Goal: Information Seeking & Learning: Learn about a topic

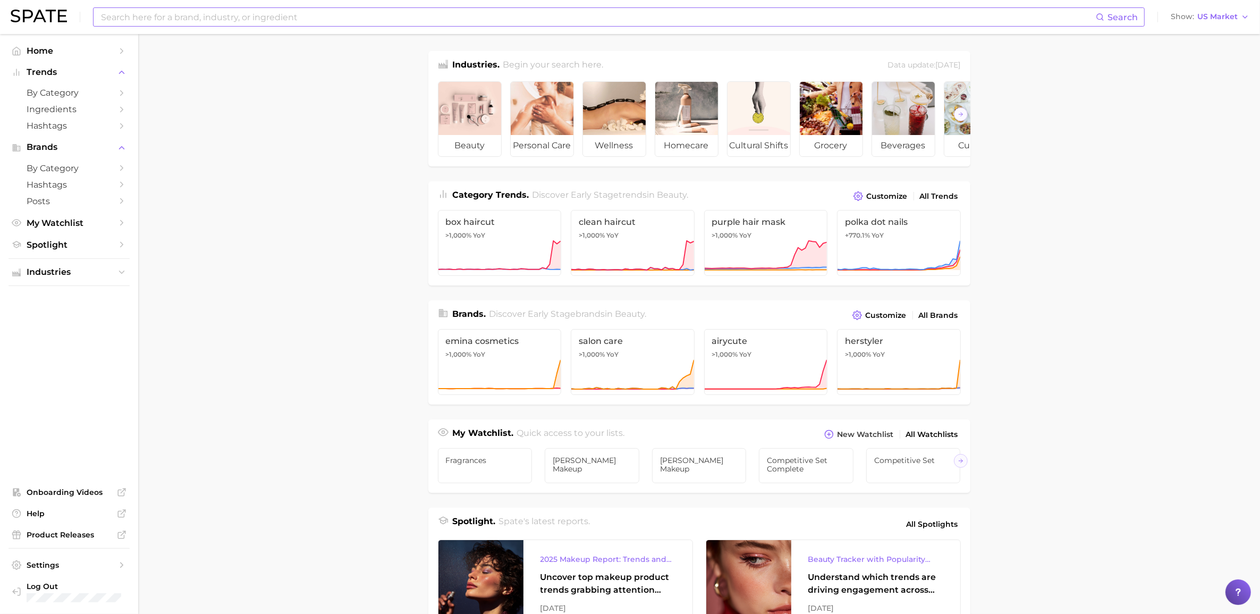
click at [466, 16] on input at bounding box center [598, 17] width 996 height 18
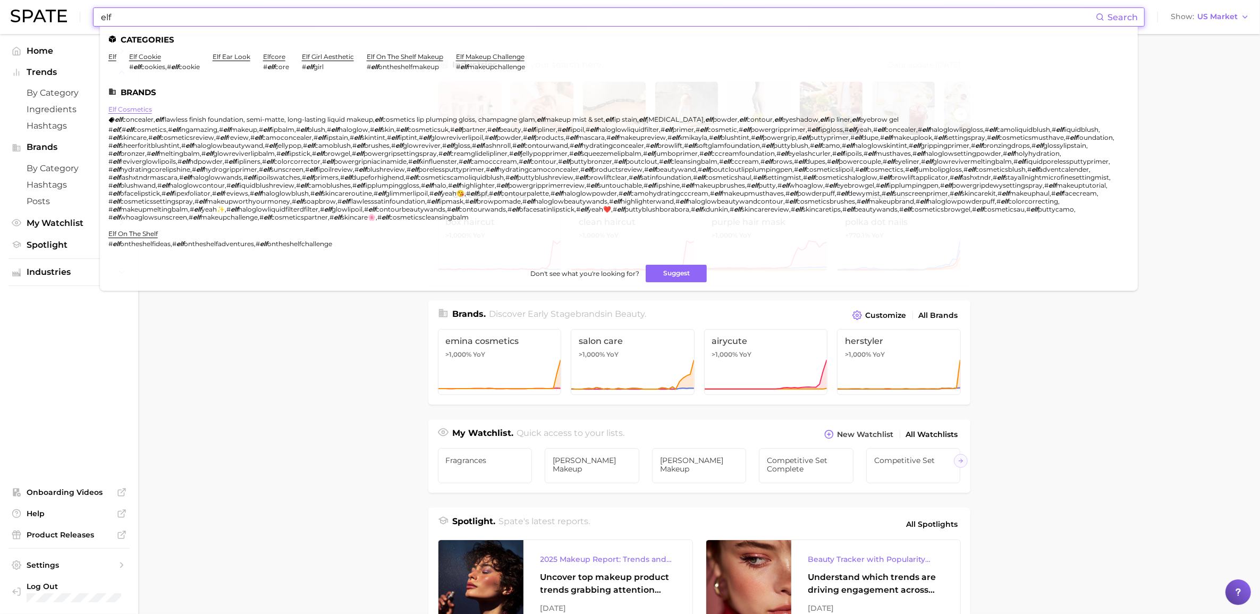
type input "elf"
click at [139, 109] on link "elf cosmetics" at bounding box center [130, 109] width 44 height 8
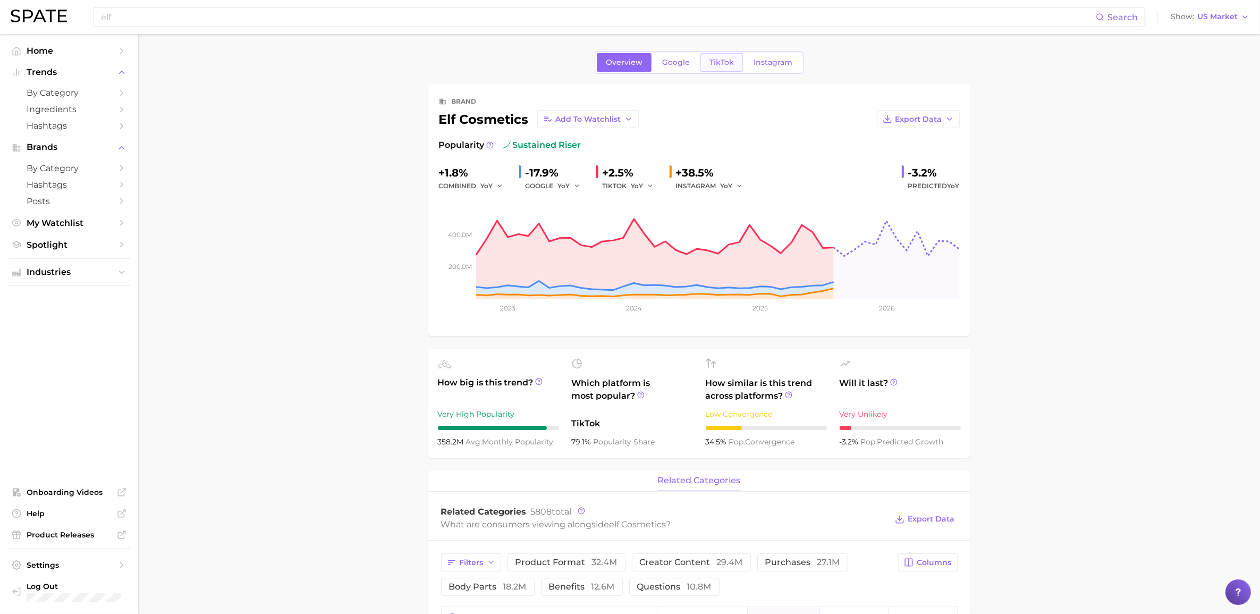
click at [730, 59] on span "TikTok" at bounding box center [721, 62] width 24 height 9
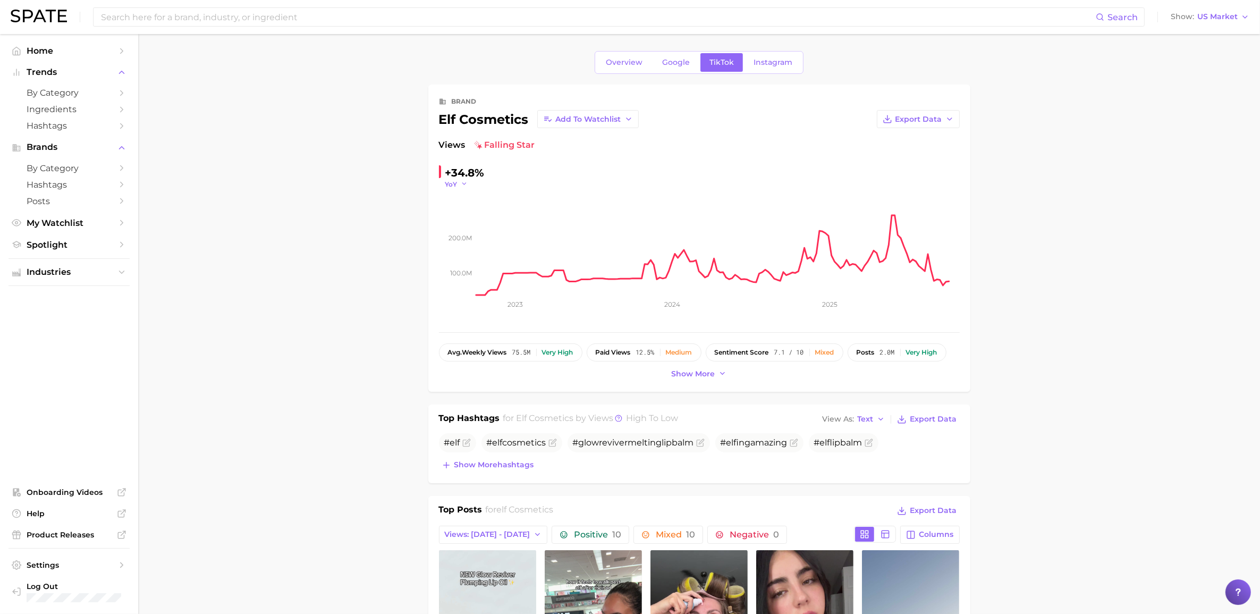
click at [452, 182] on span "YoY" at bounding box center [451, 184] width 12 height 9
click at [466, 218] on span "QoQ" at bounding box center [460, 218] width 18 height 9
click at [704, 377] on span "Show more" at bounding box center [694, 373] width 44 height 9
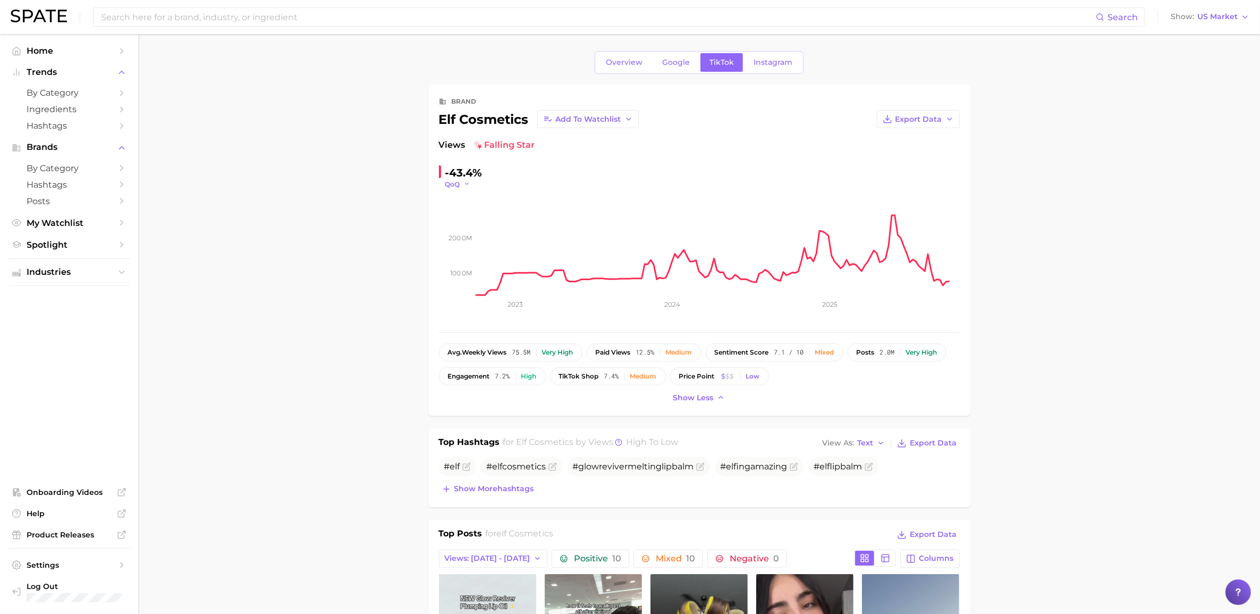
click at [458, 182] on span "QoQ" at bounding box center [452, 184] width 15 height 9
click at [466, 237] on span "MoM" at bounding box center [460, 237] width 19 height 9
click at [461, 184] on span "MoM" at bounding box center [453, 184] width 16 height 9
click at [458, 197] on span "YoY" at bounding box center [457, 199] width 13 height 9
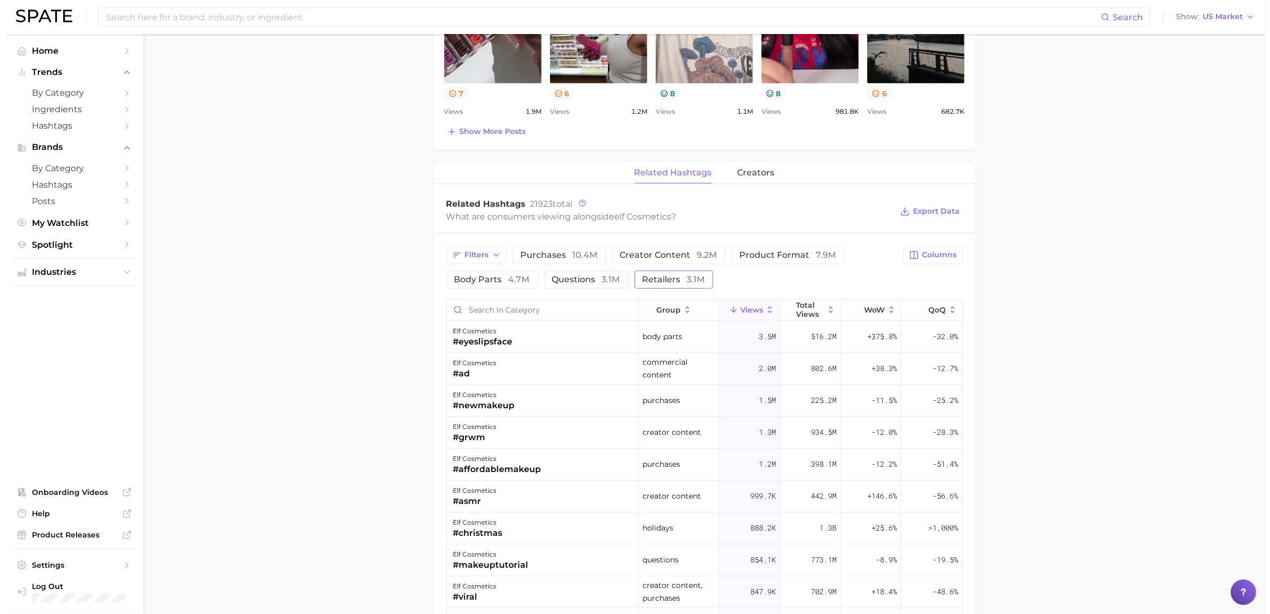
scroll to position [664, 0]
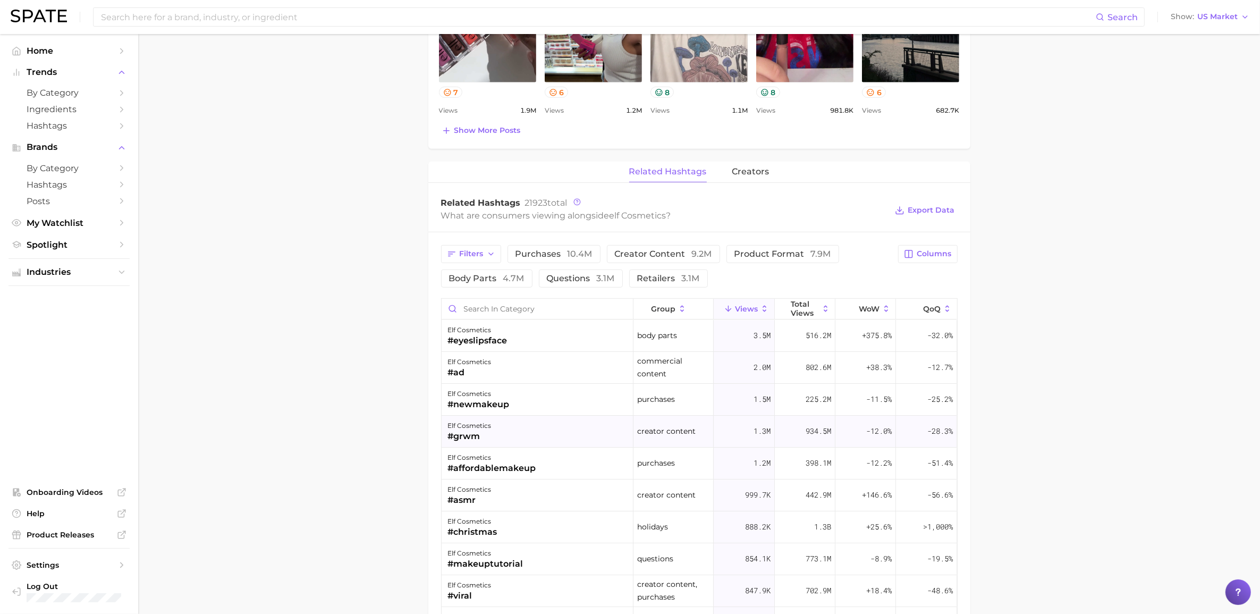
click at [476, 431] on div "elf cosmetics" at bounding box center [470, 425] width 44 height 13
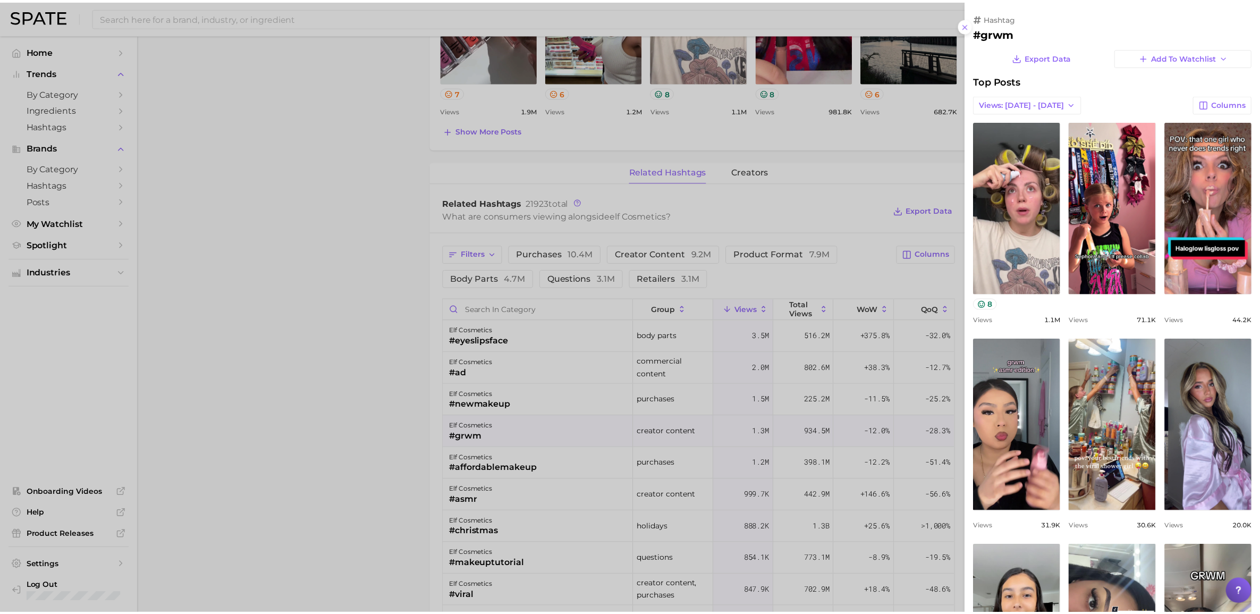
scroll to position [0, 0]
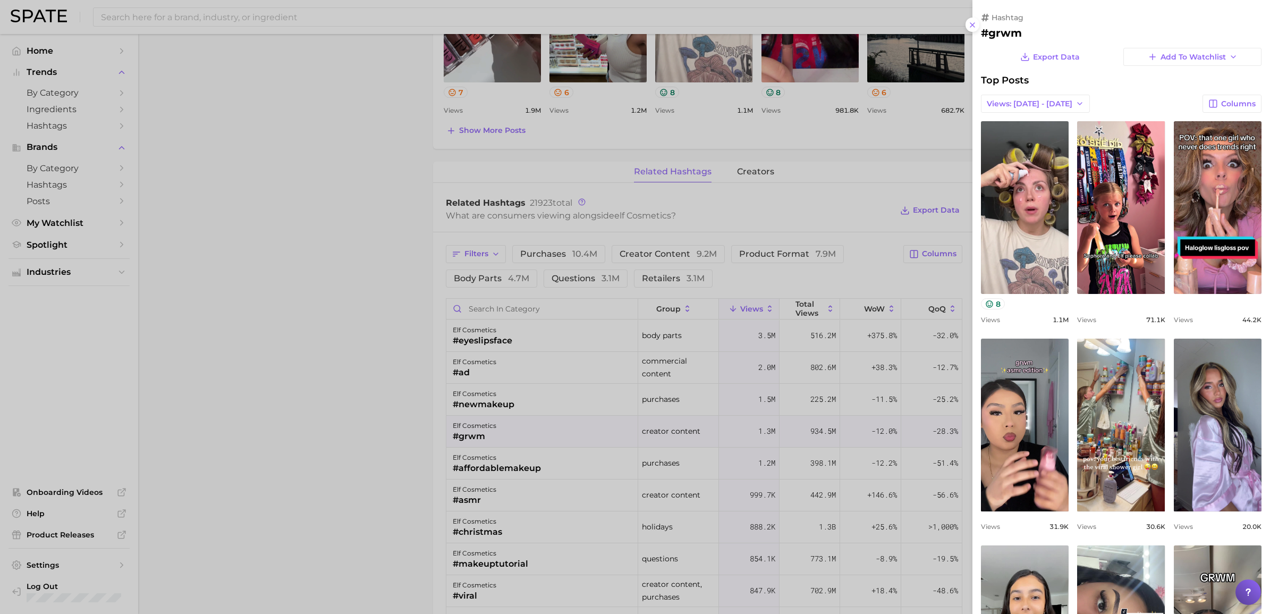
click at [1013, 35] on h2 "#grwm" at bounding box center [1121, 33] width 281 height 13
click at [327, 470] on div at bounding box center [635, 307] width 1270 height 614
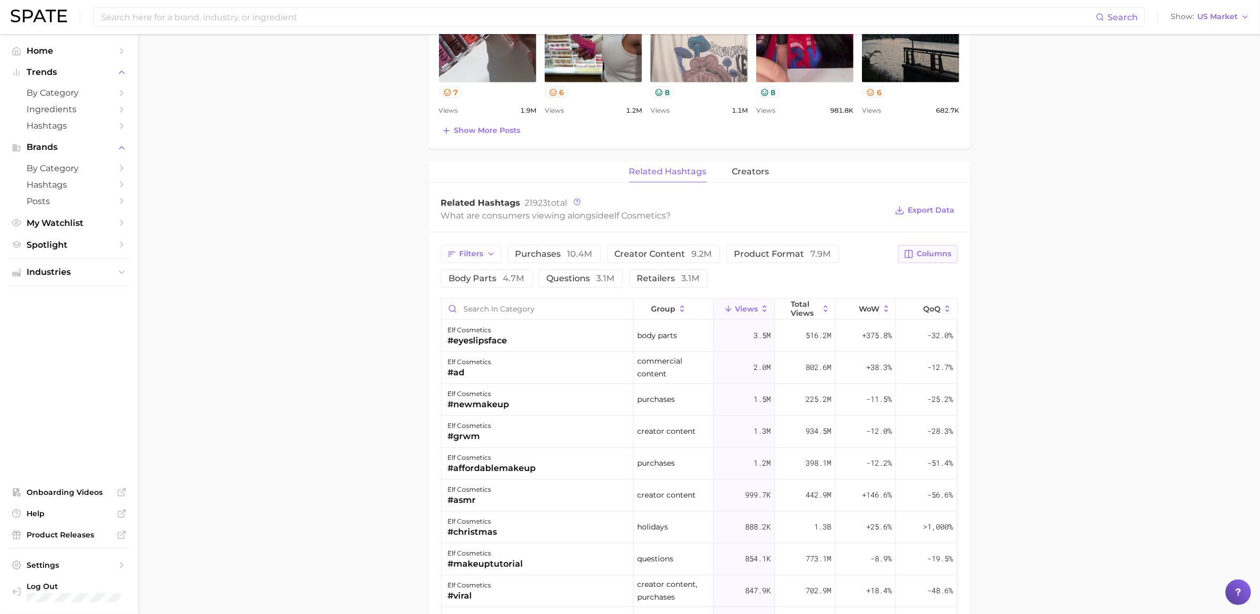
click at [928, 258] on span "Columns" at bounding box center [934, 253] width 35 height 9
click at [800, 310] on rect at bounding box center [799, 309] width 9 height 9
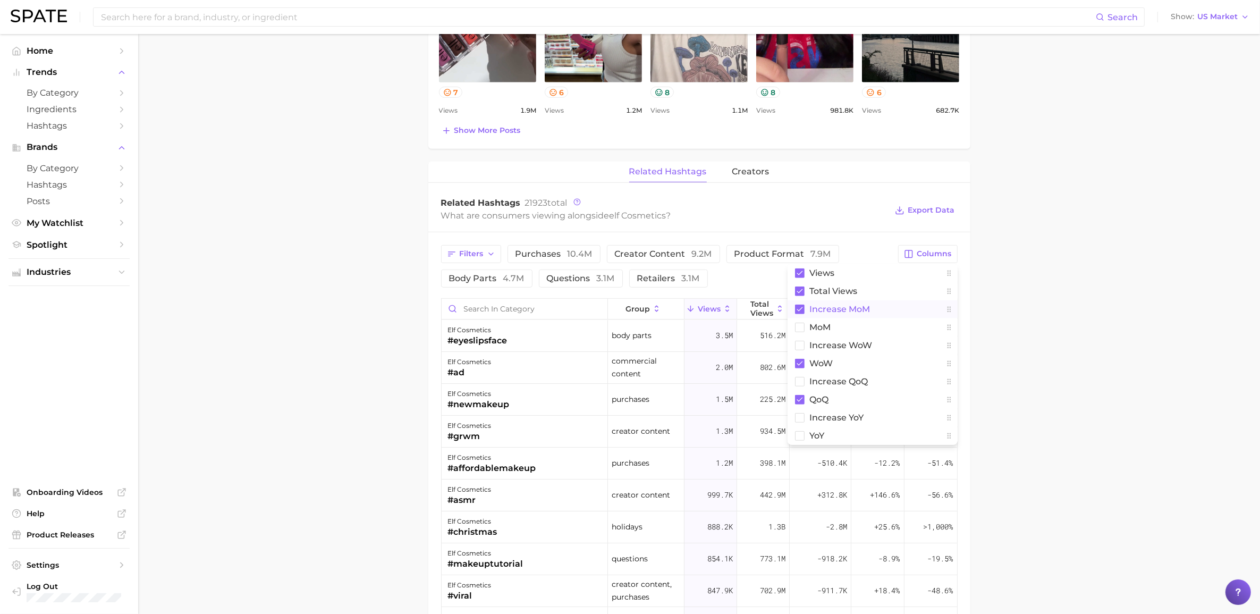
click at [800, 310] on rect at bounding box center [800, 310] width 10 height 10
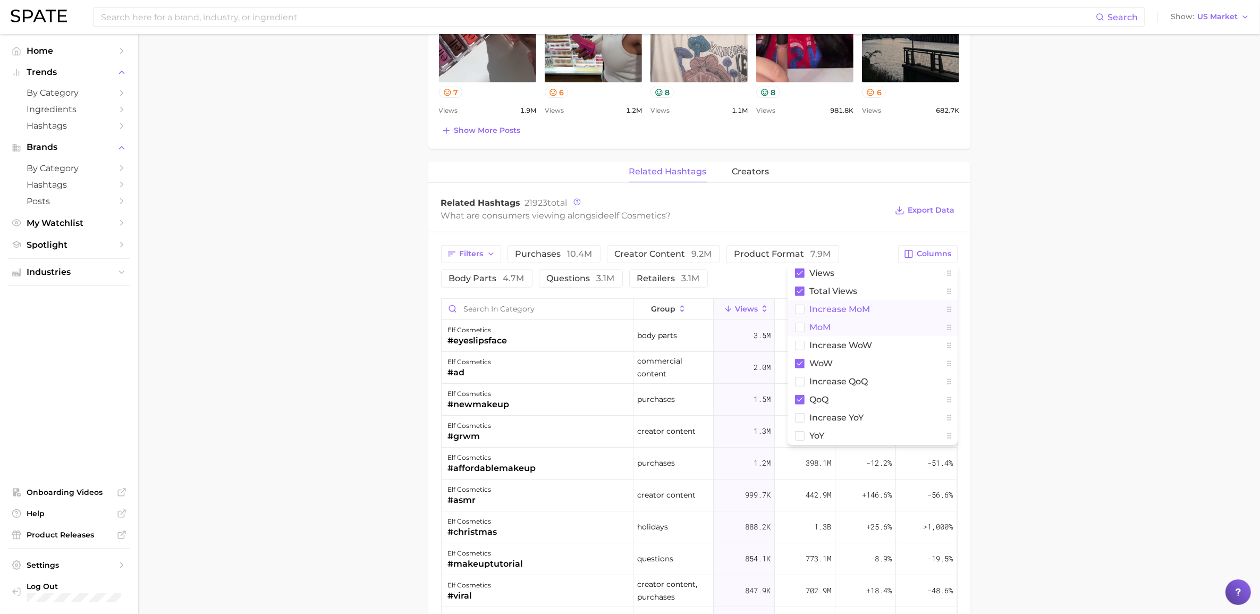
click at [799, 328] on rect at bounding box center [799, 327] width 9 height 9
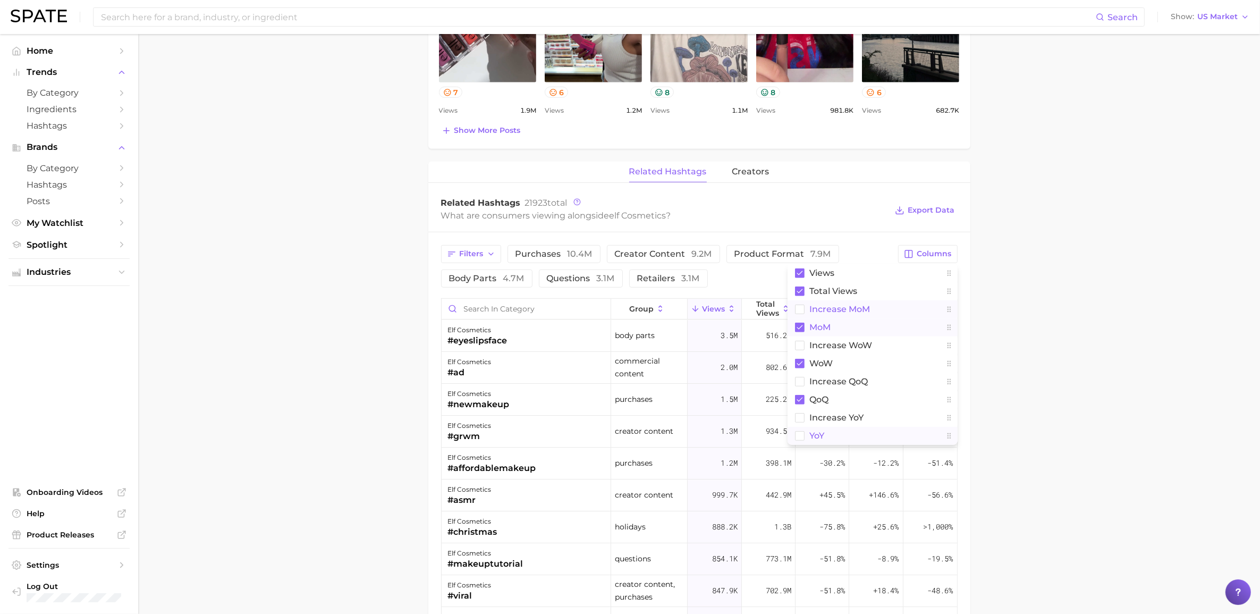
click at [798, 434] on rect at bounding box center [799, 435] width 9 height 9
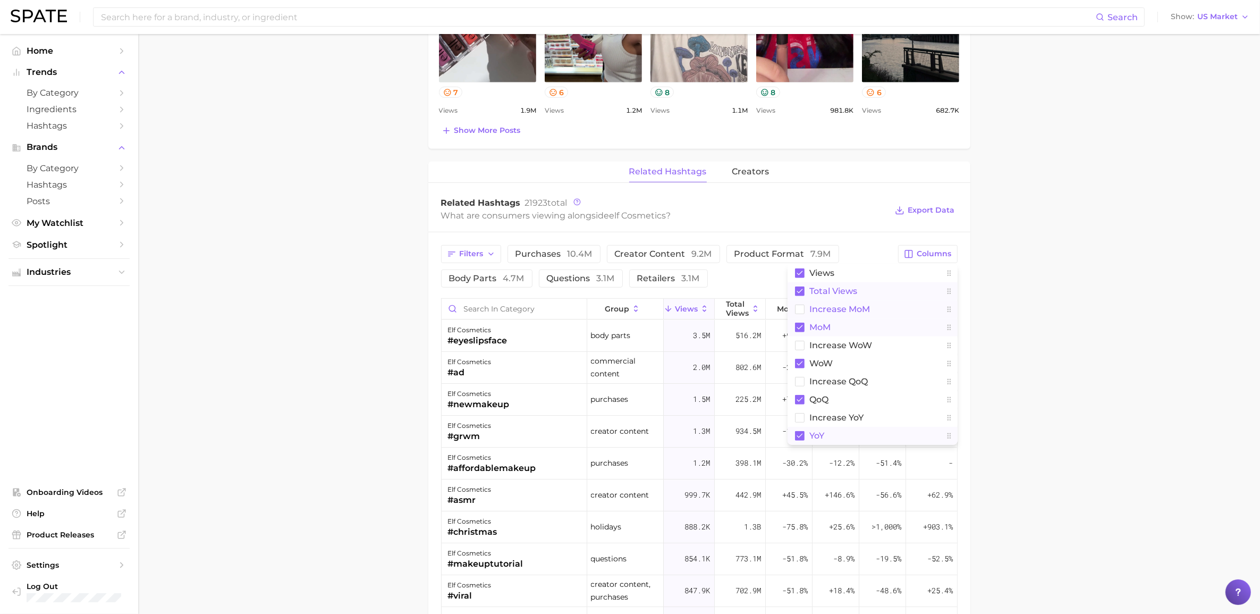
click at [801, 290] on rect at bounding box center [800, 291] width 10 height 10
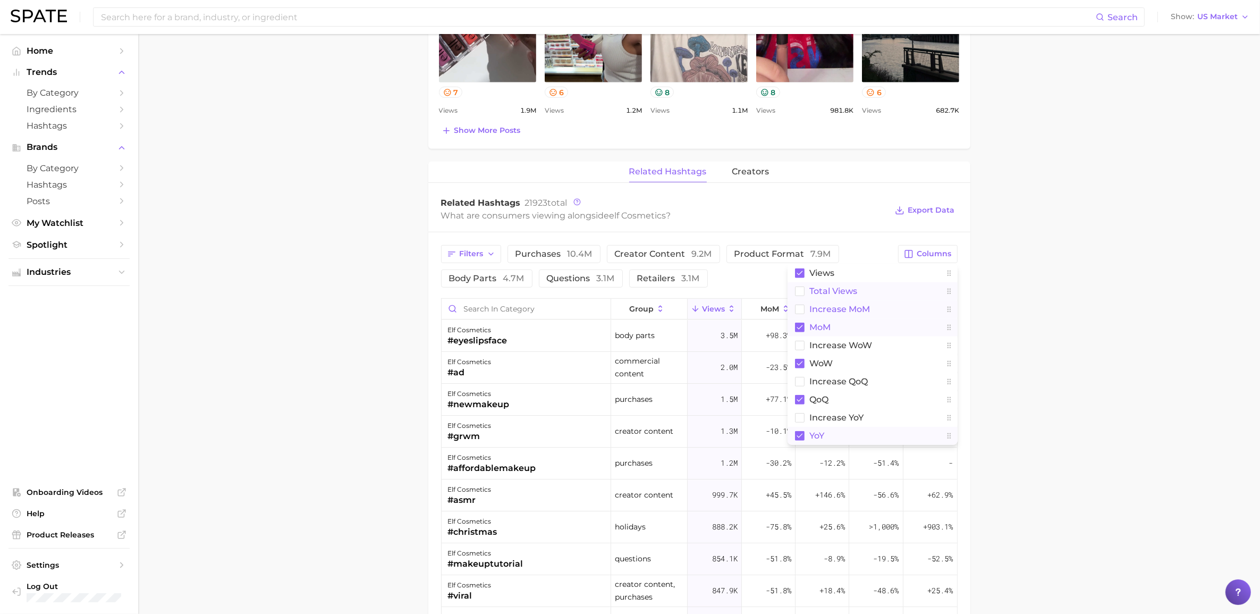
click at [1128, 368] on main "Overview Google TikTok Instagram brand elf cosmetics Add to Watchlist Export Da…" at bounding box center [699, 174] width 1122 height 1608
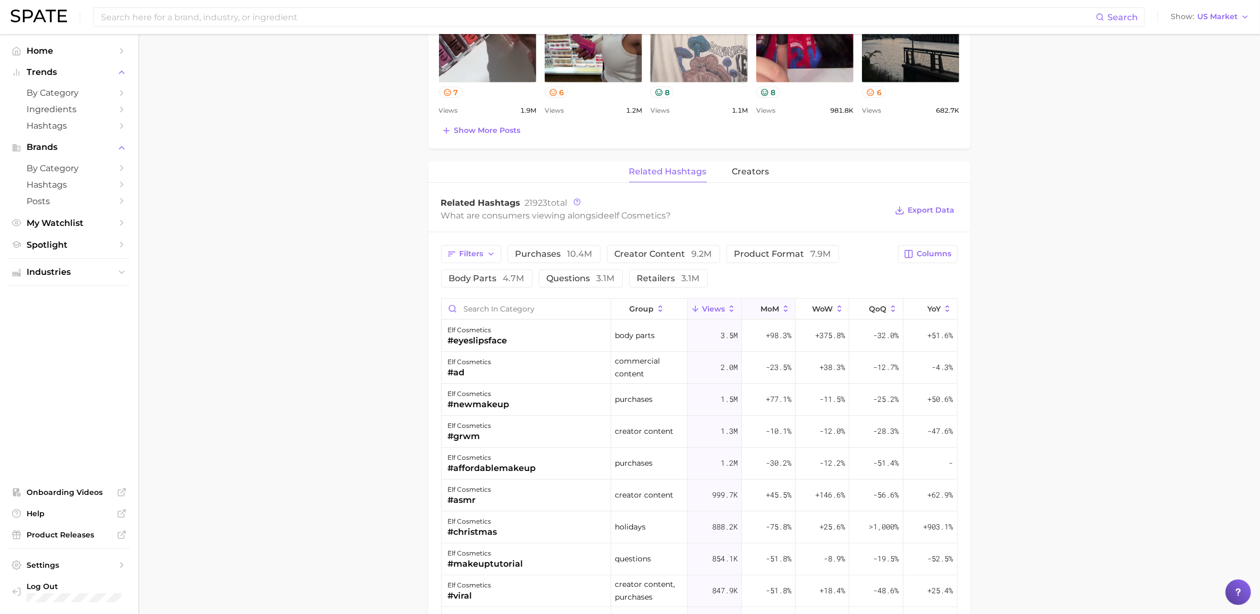
drag, startPoint x: 808, startPoint y: 307, endPoint x: 765, endPoint y: 307, distance: 42.5
click at [765, 307] on div "group Views MoM WoW QoQ YoY" at bounding box center [700, 309] width 516 height 21
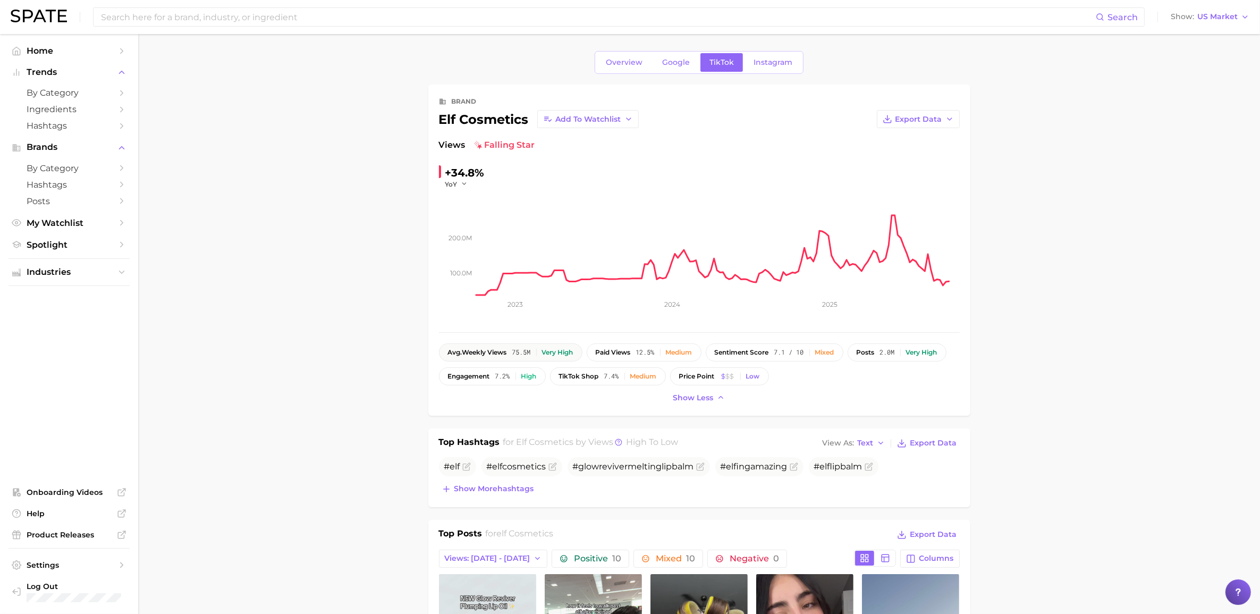
click at [483, 354] on span "avg. weekly views" at bounding box center [477, 352] width 59 height 7
click at [573, 352] on div "Very high" at bounding box center [557, 352] width 31 height 7
click at [461, 182] on icon "button" at bounding box center [464, 183] width 7 height 7
click at [466, 216] on span "QoQ" at bounding box center [460, 218] width 18 height 9
click at [449, 187] on span "QoQ" at bounding box center [452, 184] width 15 height 9
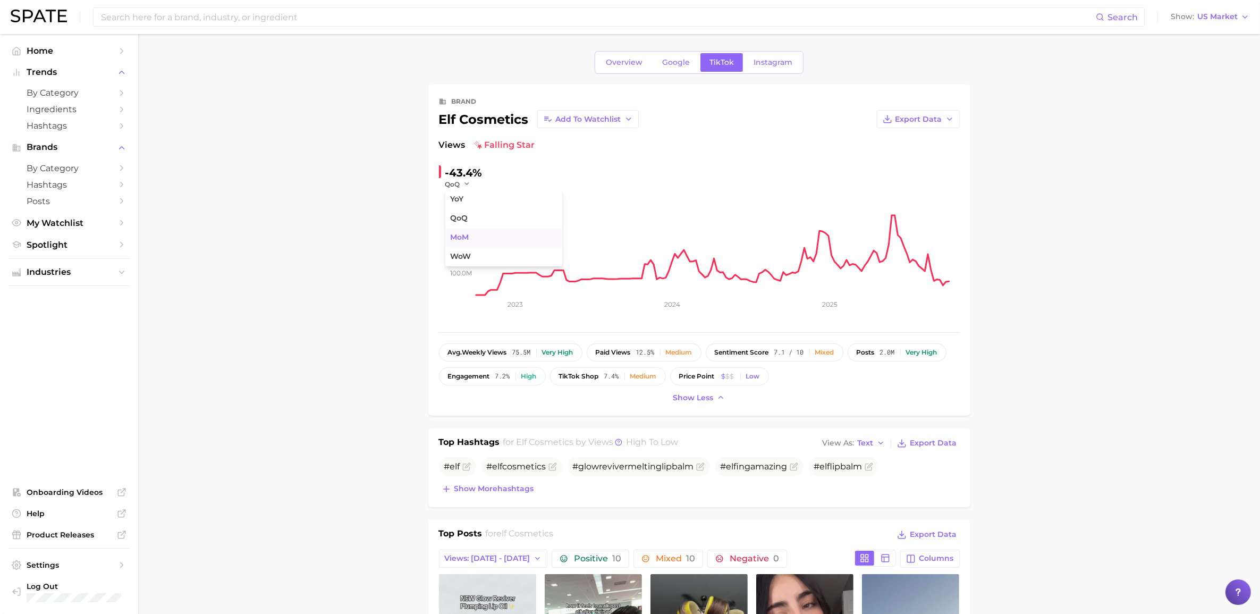
click at [456, 235] on span "MoM" at bounding box center [460, 237] width 19 height 9
click at [462, 185] on button "MoM" at bounding box center [458, 184] width 27 height 9
click at [473, 258] on button "WoW" at bounding box center [503, 256] width 117 height 19
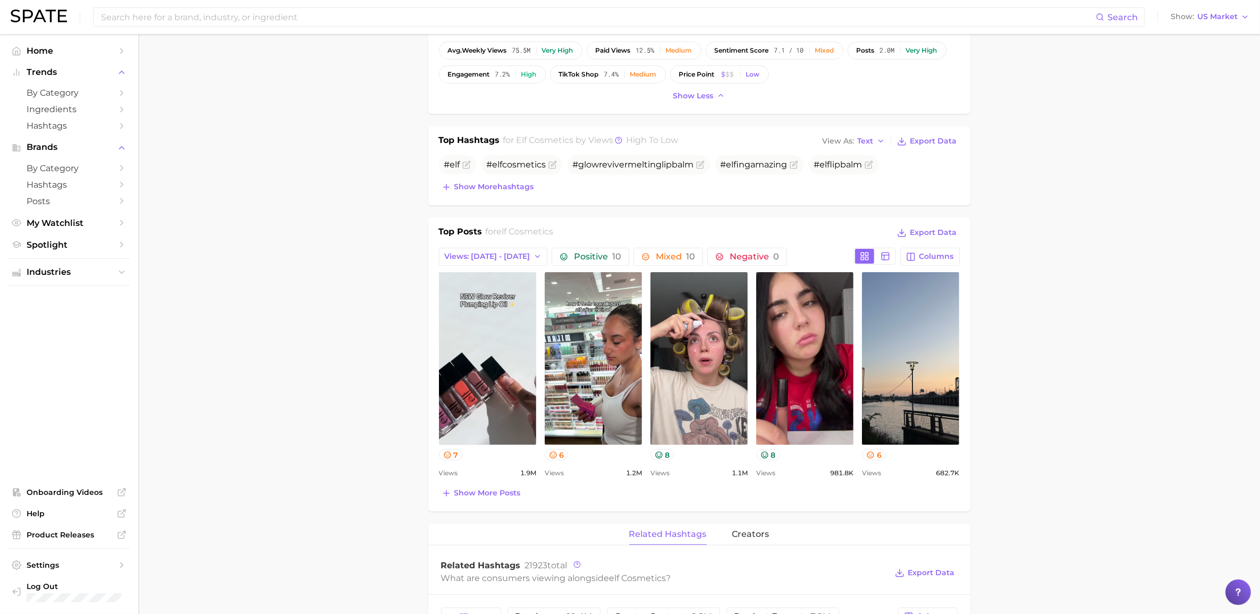
scroll to position [66, 0]
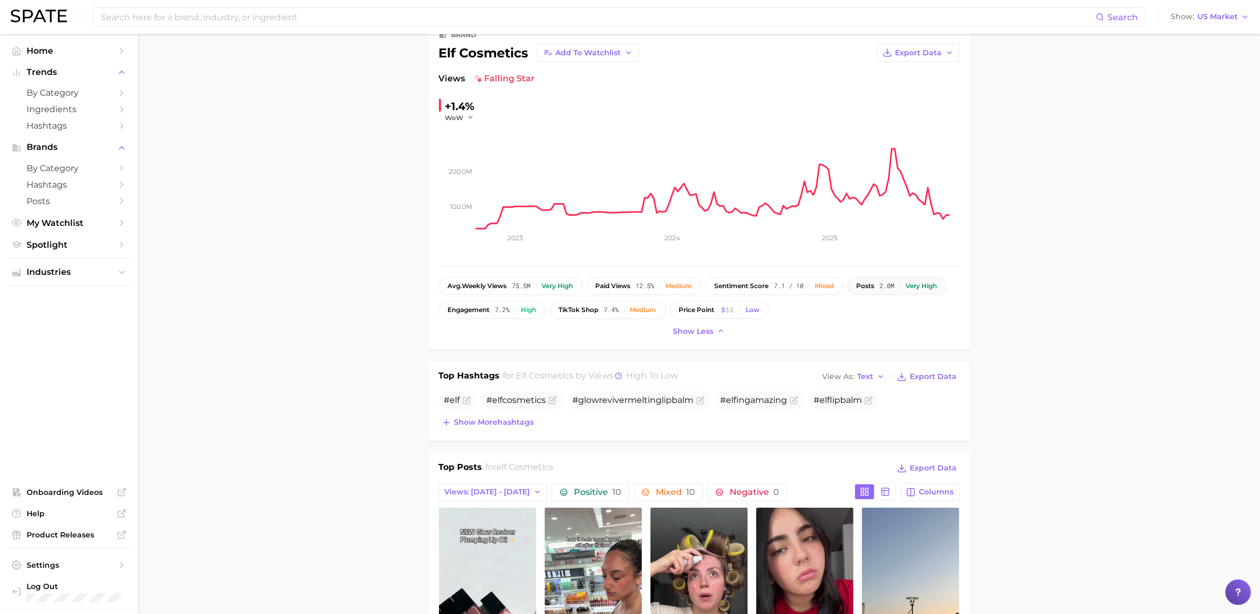
click at [880, 290] on span "2.0m" at bounding box center [887, 285] width 15 height 7
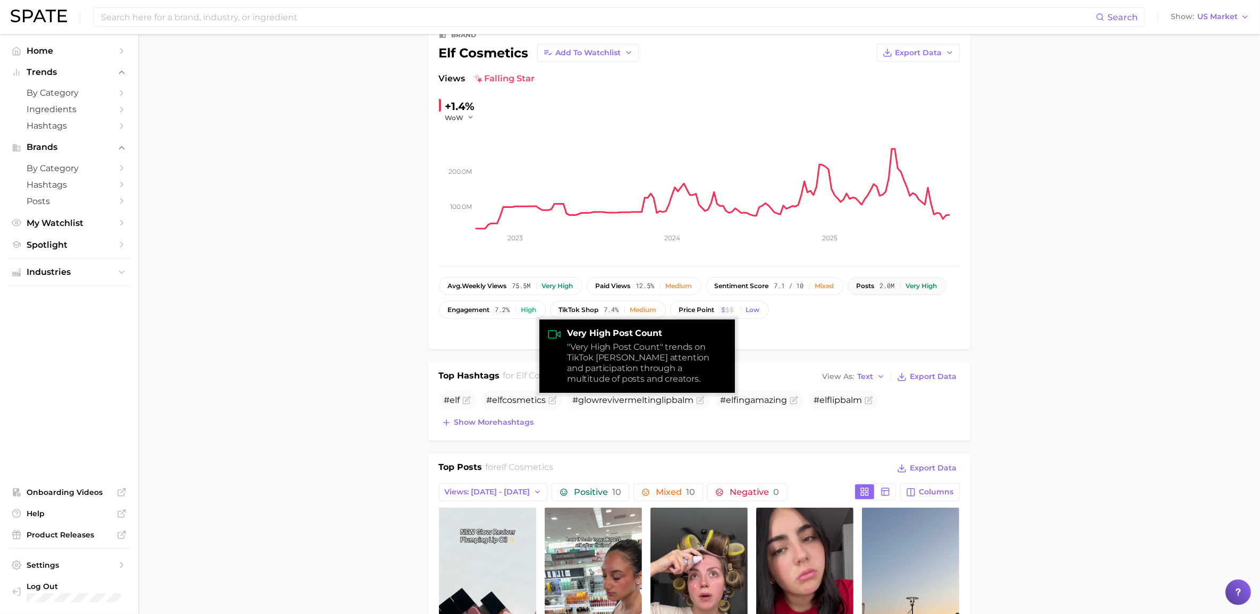
click at [880, 290] on span "2.0m" at bounding box center [887, 285] width 15 height 7
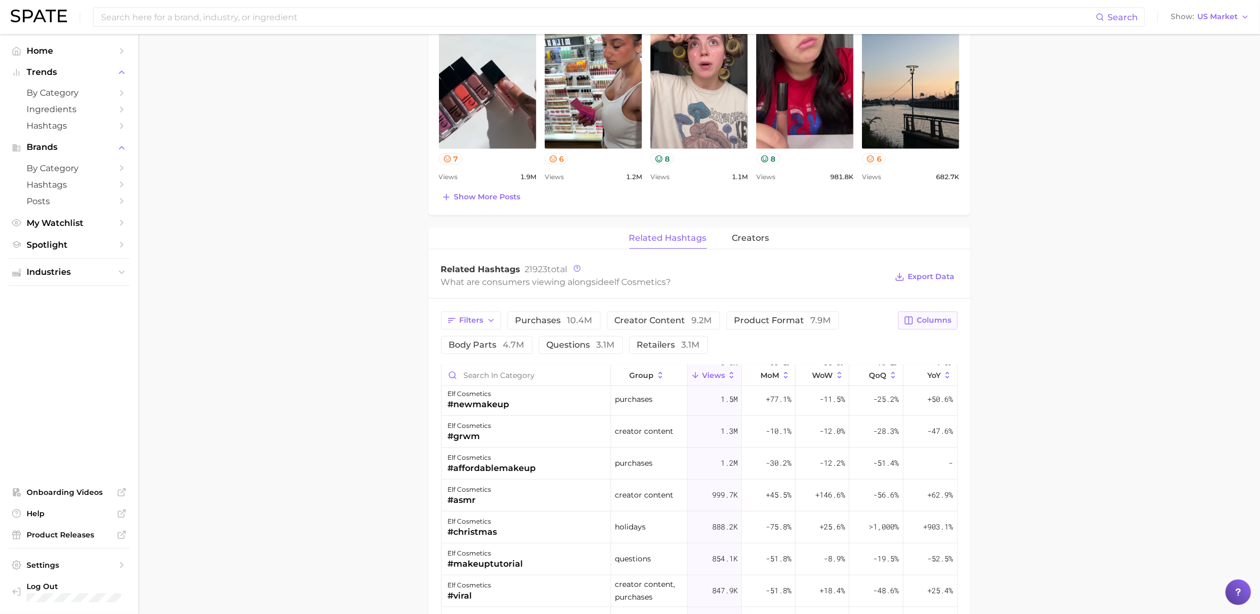
click at [931, 323] on span "Columns" at bounding box center [934, 320] width 35 height 9
click at [798, 484] on rect at bounding box center [799, 483] width 9 height 9
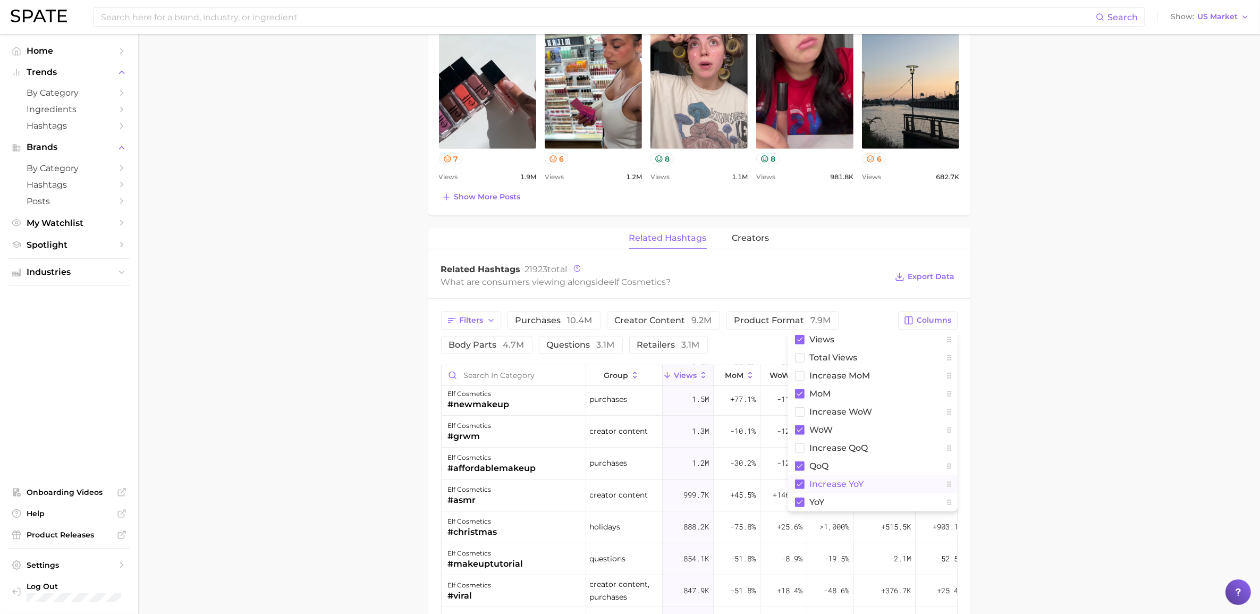
click at [992, 431] on main "Overview Google TikTok Instagram brand elf cosmetics Add to Watchlist Export Da…" at bounding box center [699, 240] width 1122 height 1608
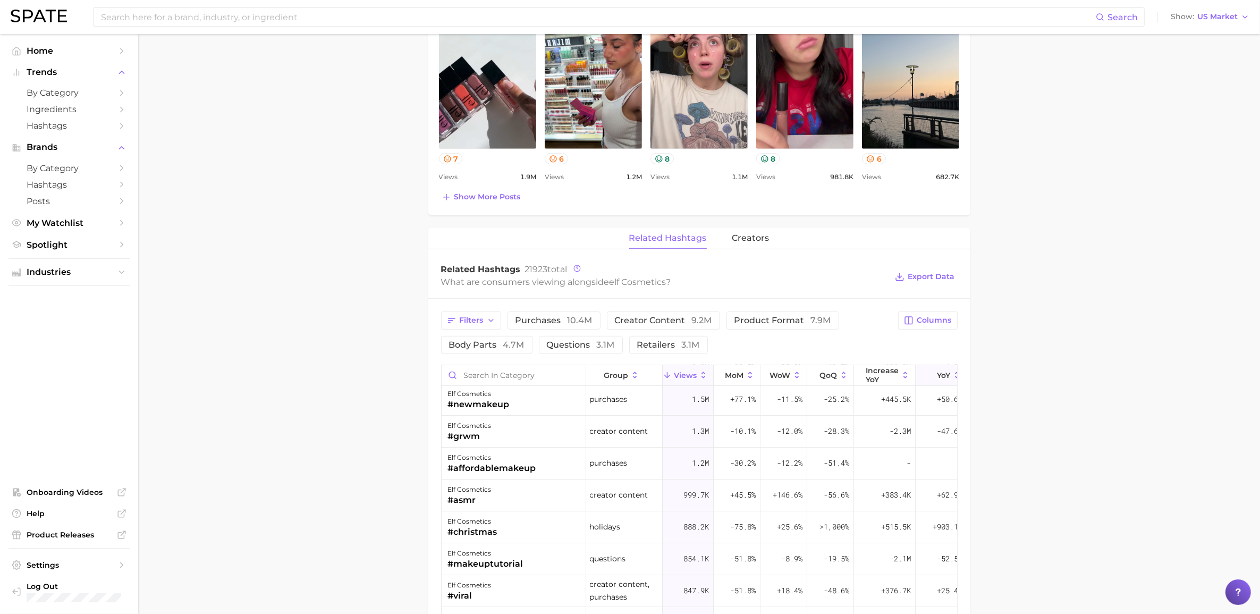
click at [931, 375] on line at bounding box center [931, 374] width 0 height 5
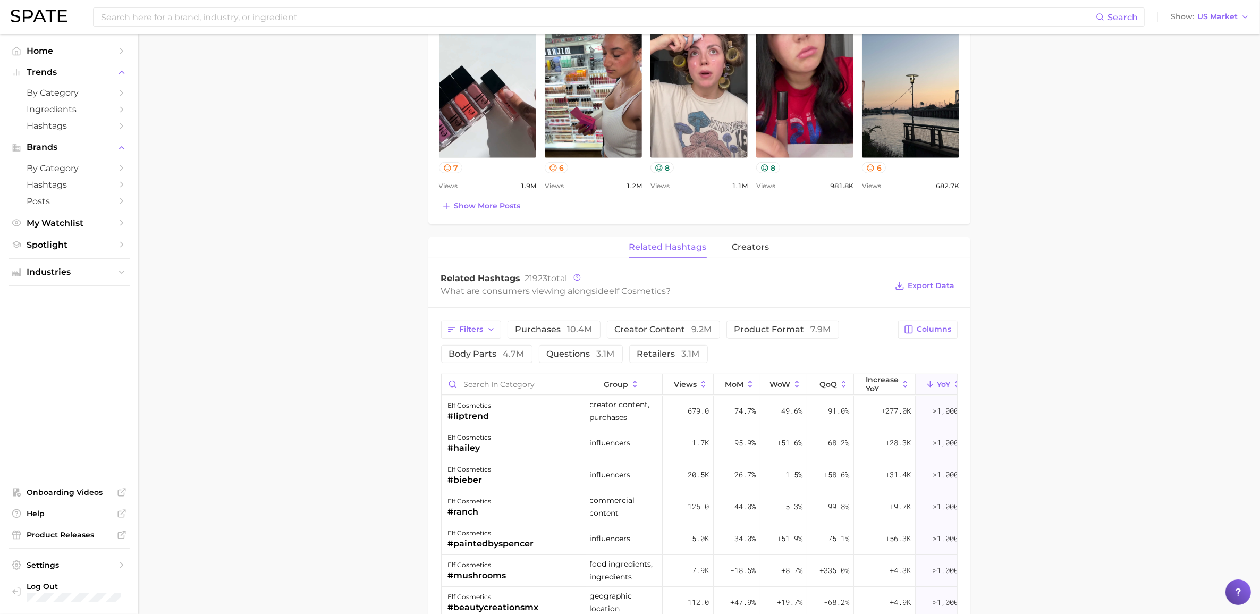
scroll to position [664, 0]
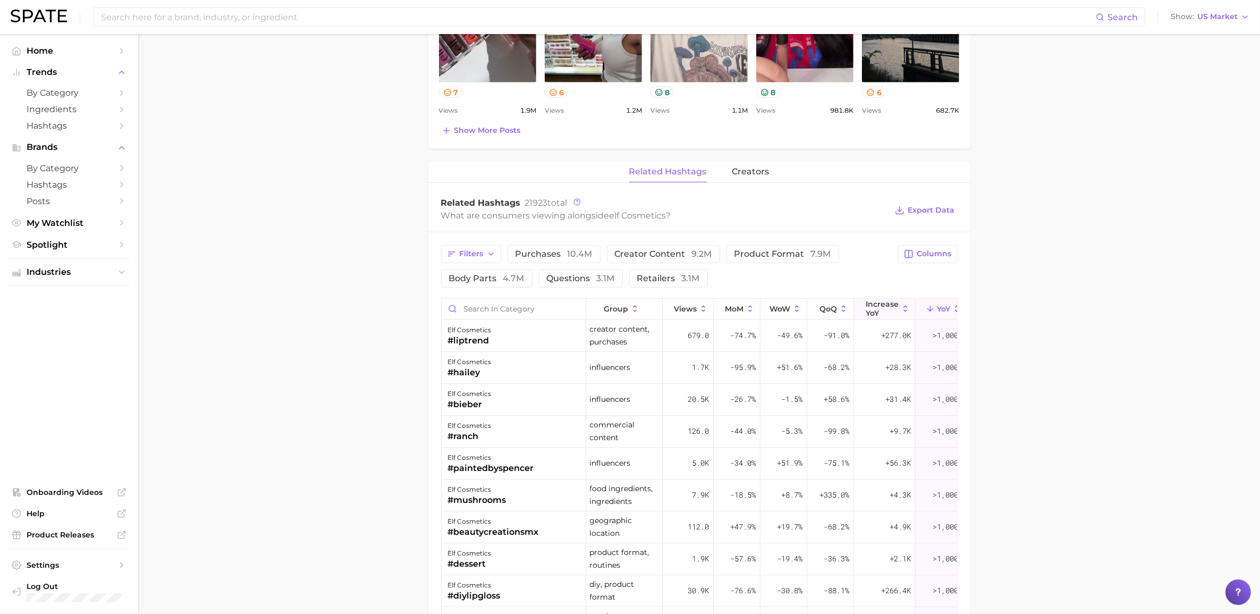
click at [881, 319] on button "increase YoY" at bounding box center [885, 309] width 62 height 21
click at [926, 254] on span "Columns" at bounding box center [934, 253] width 35 height 9
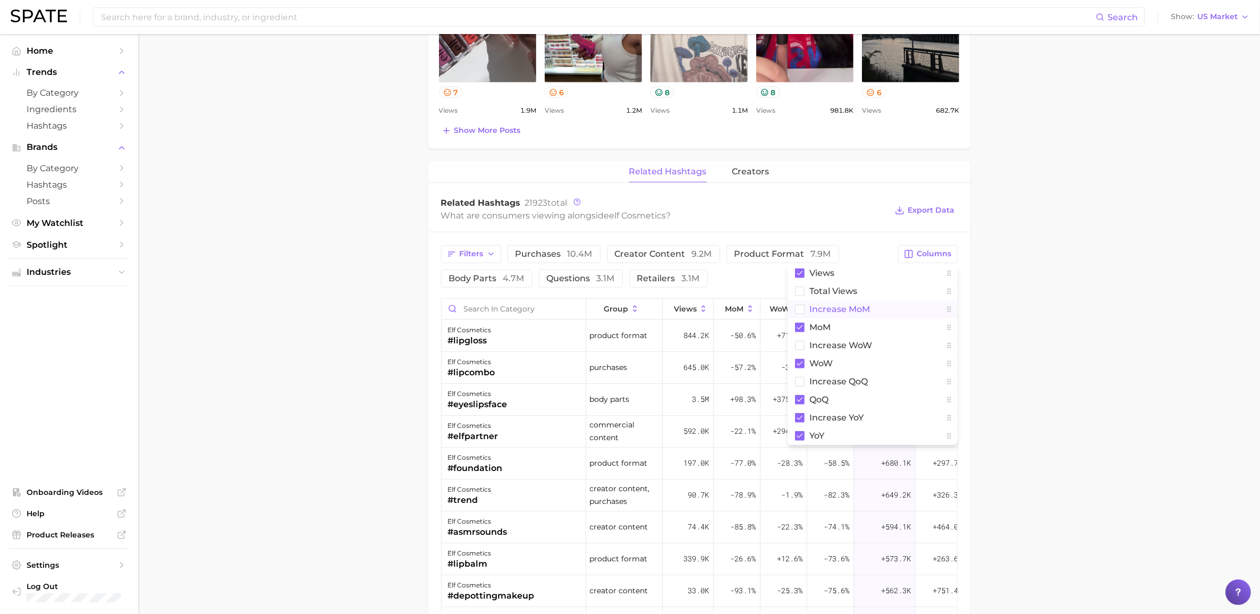
click at [799, 311] on rect at bounding box center [799, 309] width 9 height 9
click at [1021, 338] on main "Overview Google TikTok Instagram brand elf cosmetics Add to Watchlist Export Da…" at bounding box center [699, 174] width 1122 height 1608
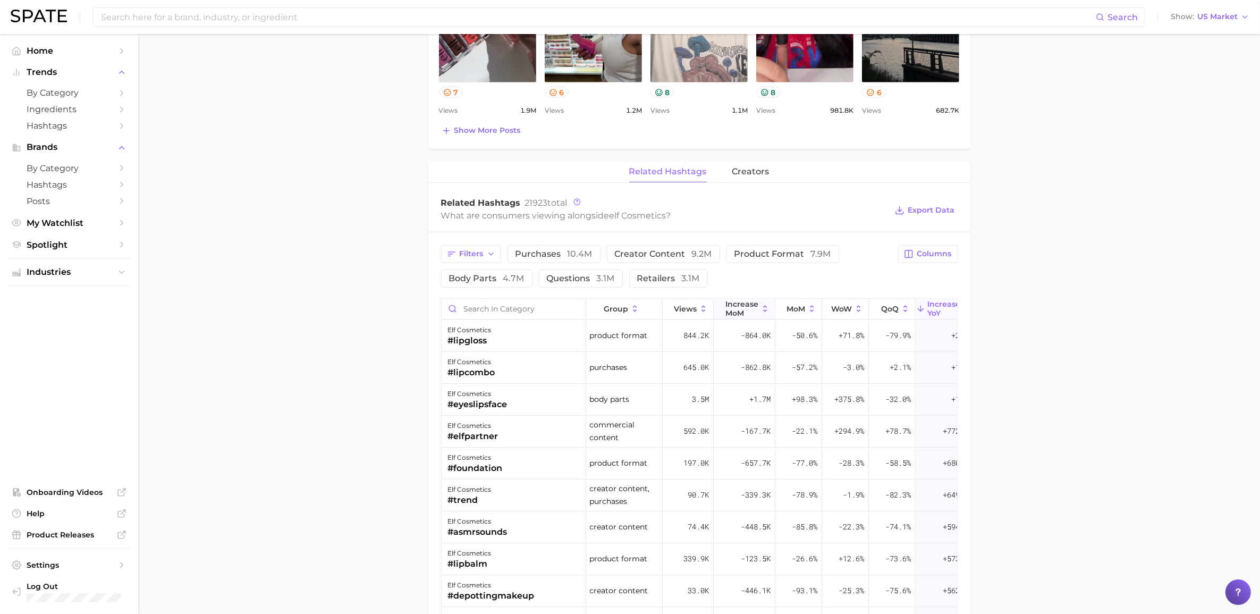
click at [751, 311] on span "increase MoM" at bounding box center [741, 308] width 33 height 17
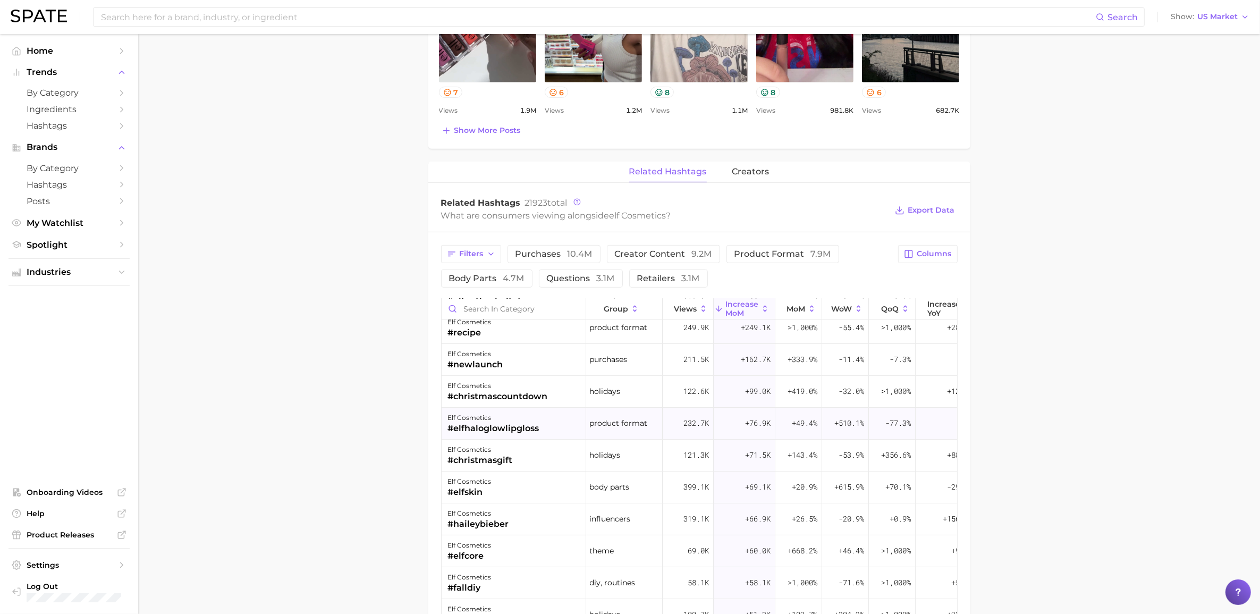
scroll to position [133, 0]
click at [941, 309] on span "increase YoY" at bounding box center [943, 308] width 33 height 17
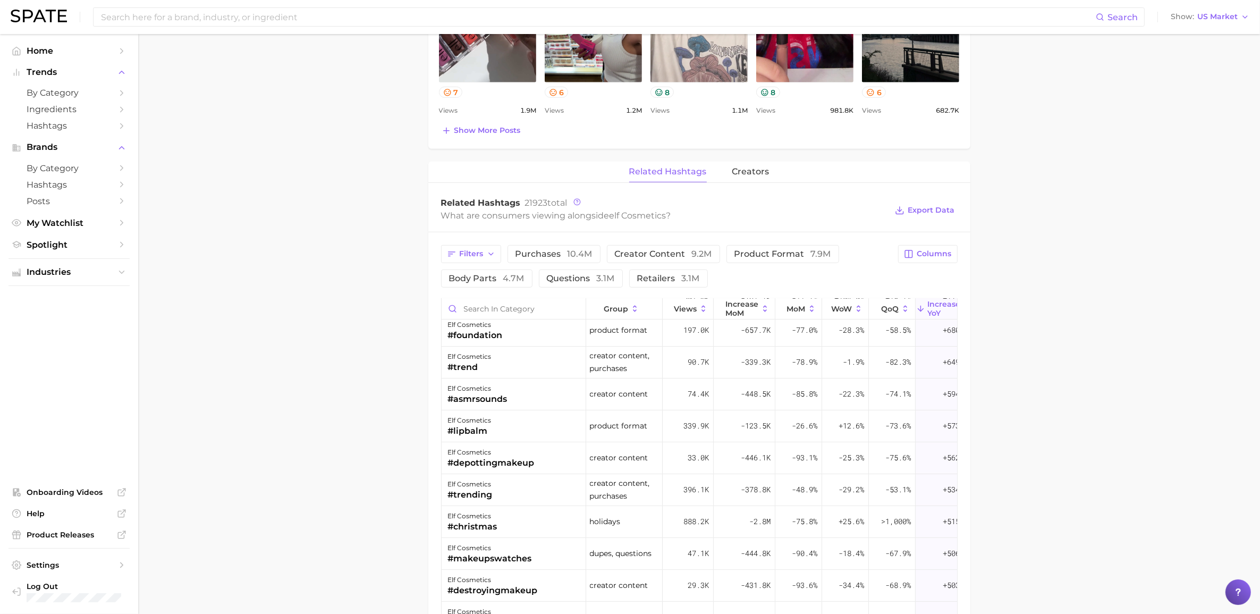
scroll to position [0, 0]
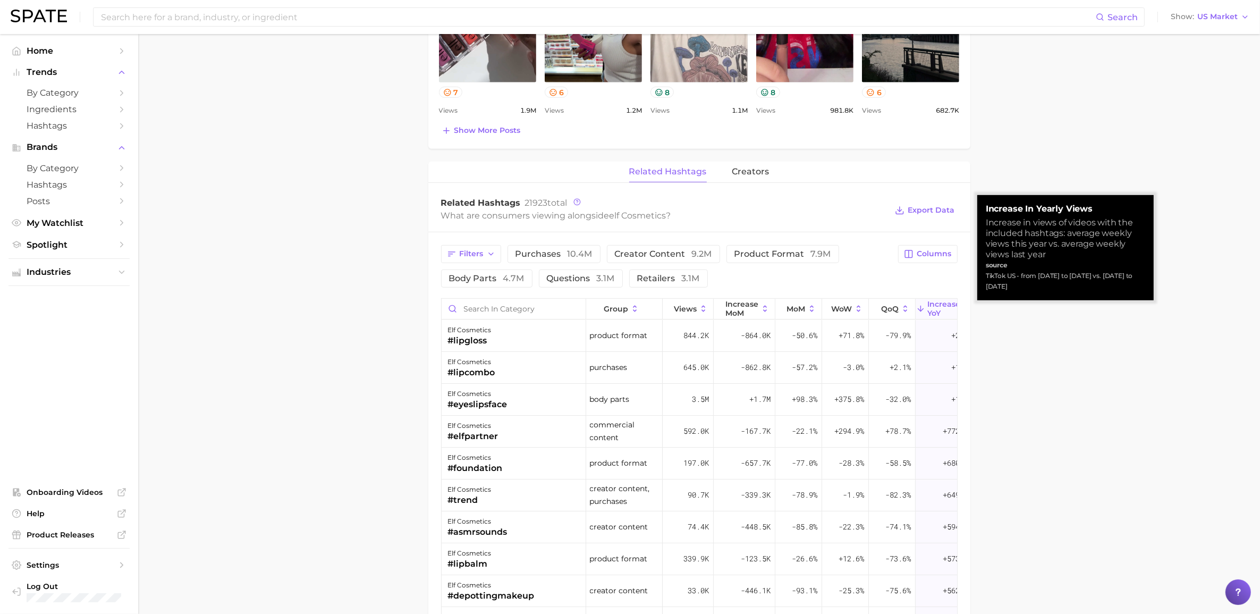
click at [937, 309] on span "increase YoY" at bounding box center [943, 308] width 33 height 17
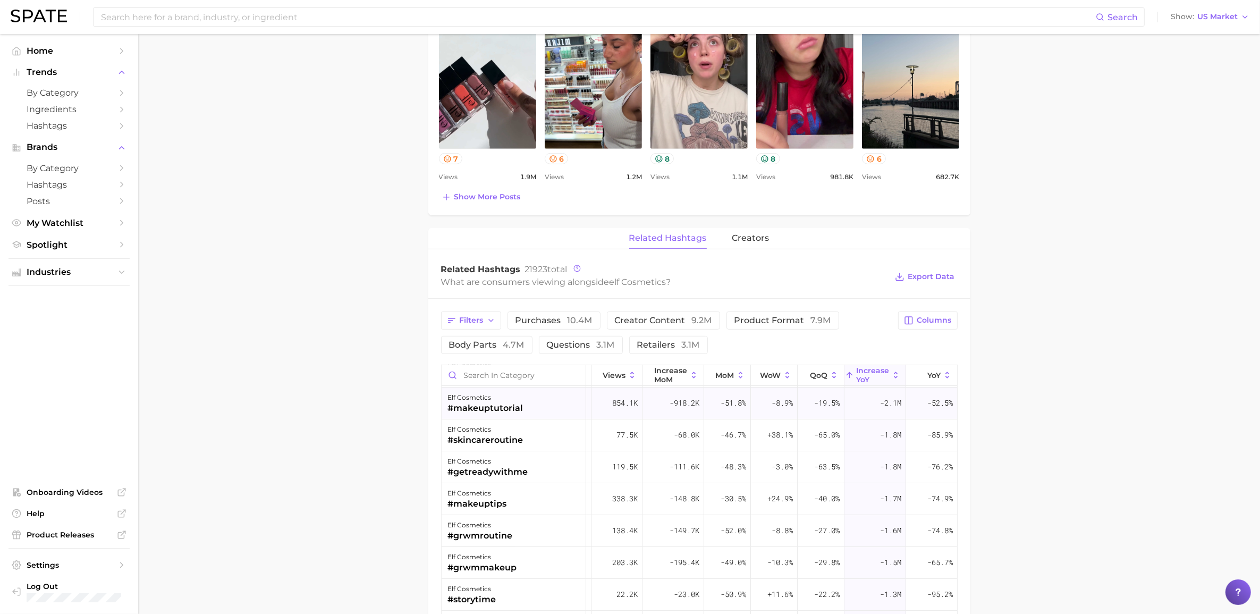
scroll to position [0, 81]
click at [603, 378] on span "Views" at bounding box center [614, 375] width 23 height 9
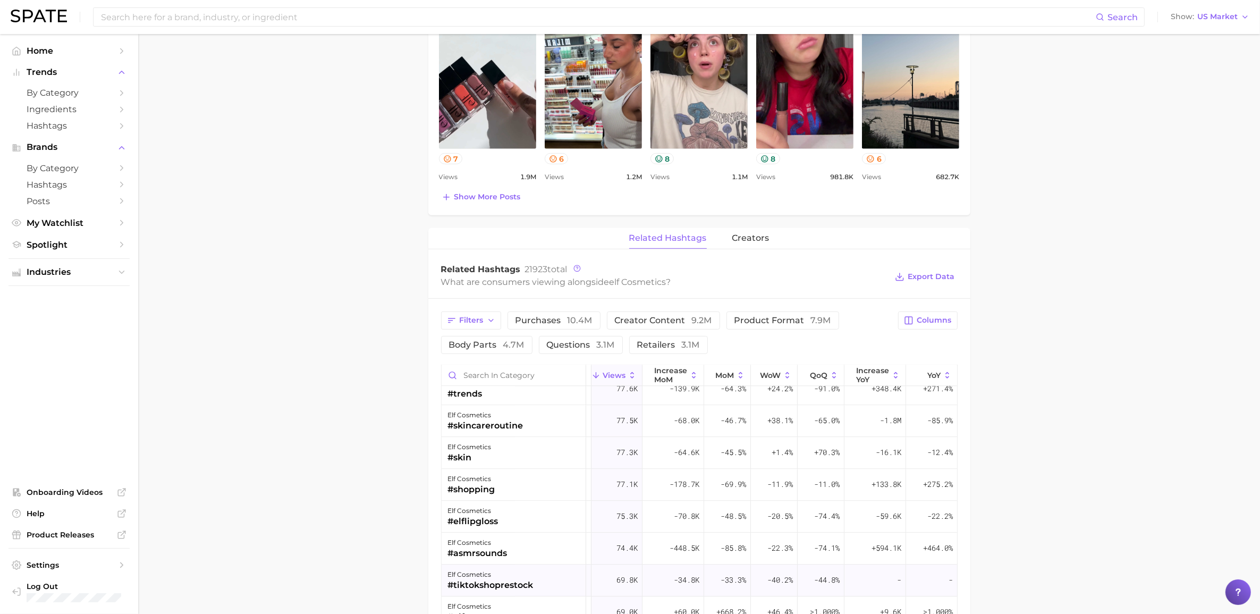
scroll to position [3787, 81]
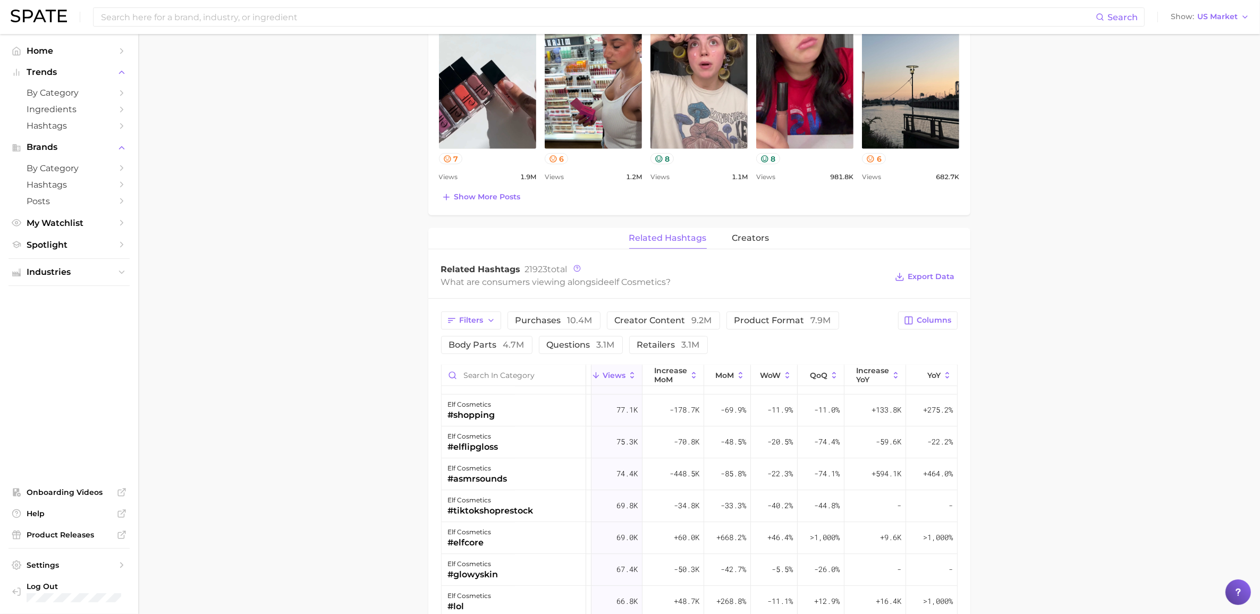
click at [1064, 383] on main "Overview Google TikTok Instagram brand elf cosmetics Add to Watchlist Export Da…" at bounding box center [699, 240] width 1122 height 1608
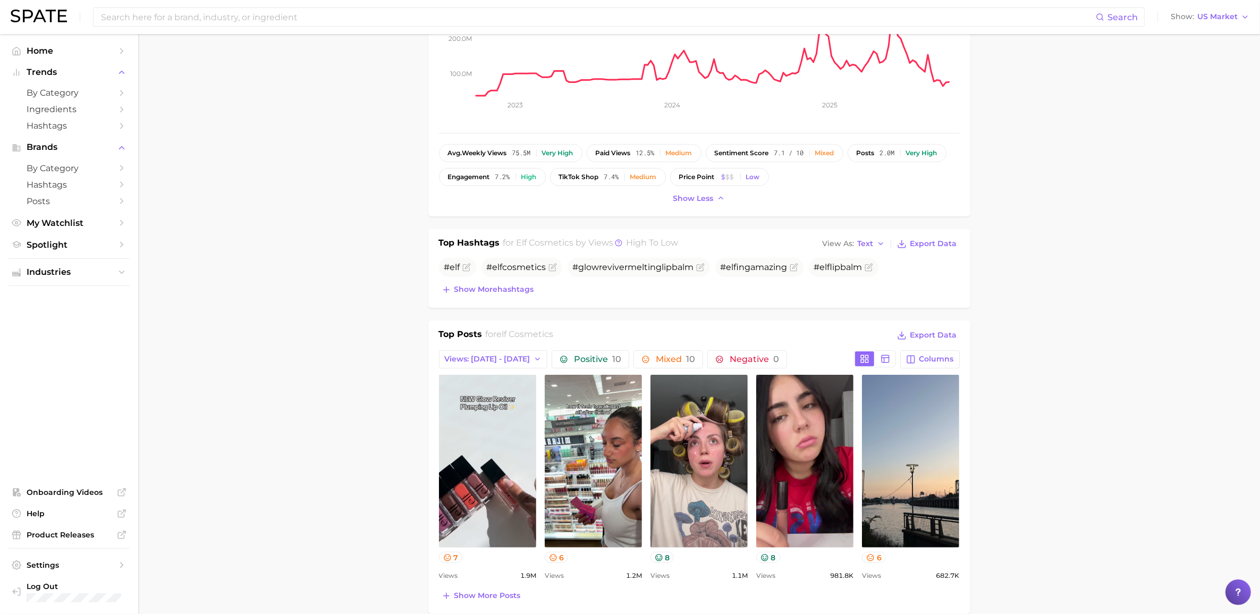
scroll to position [0, 0]
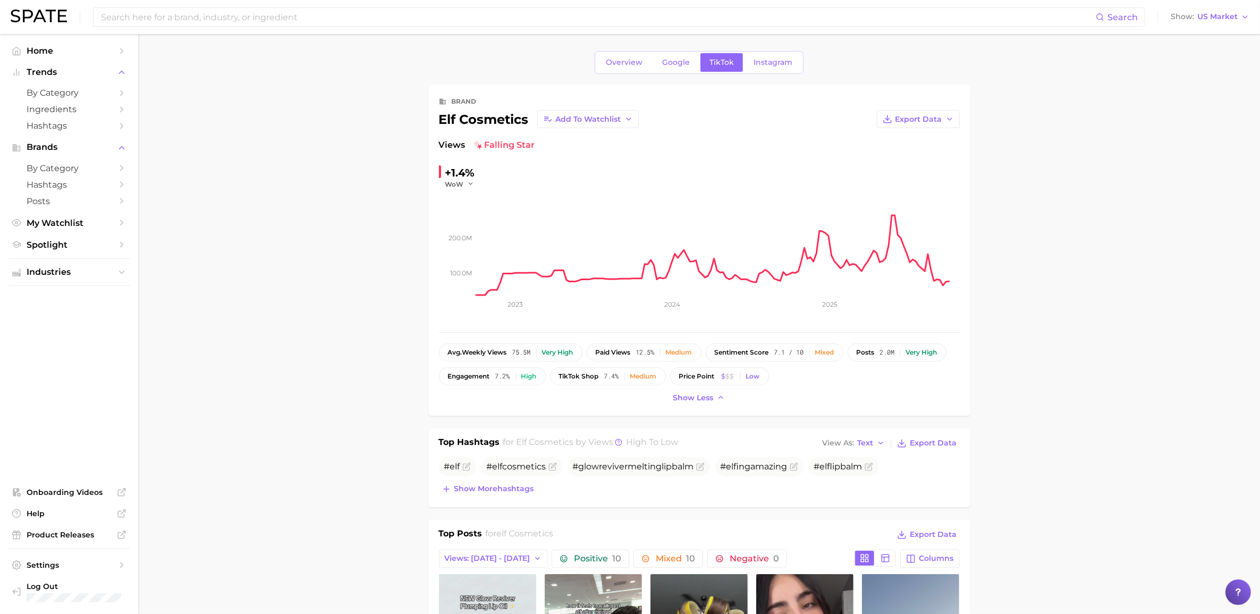
click at [243, 27] on div "Search Show US Market" at bounding box center [630, 17] width 1239 height 34
click at [247, 15] on input at bounding box center [598, 17] width 996 height 18
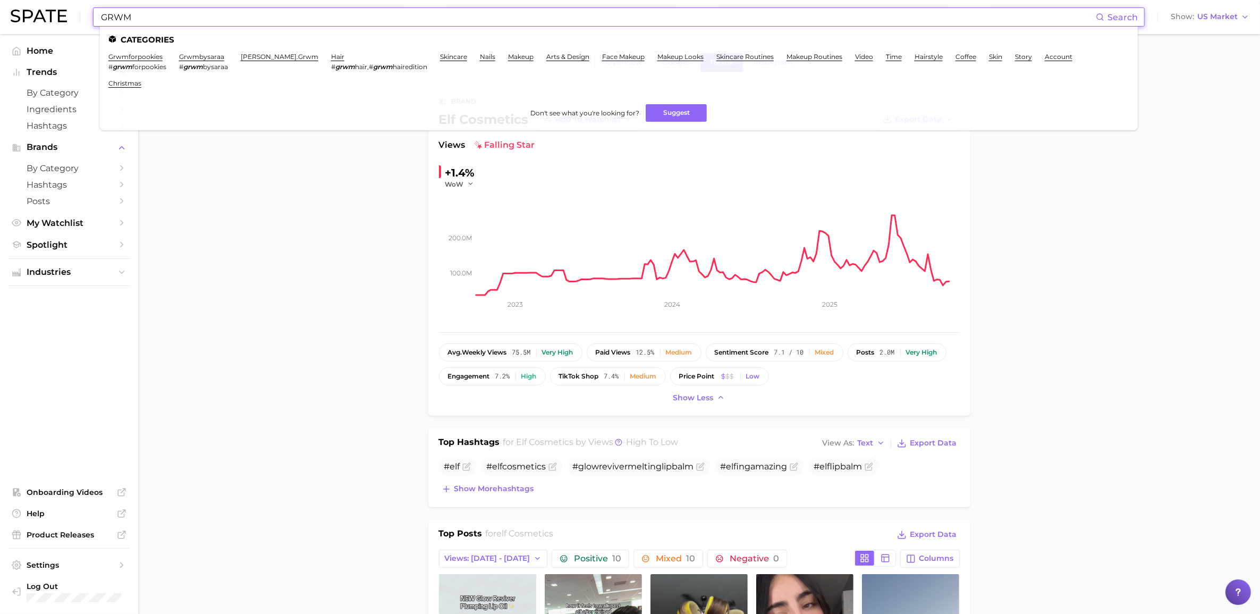
drag, startPoint x: 141, startPoint y: 16, endPoint x: 103, endPoint y: 20, distance: 39.0
click at [103, 20] on input "GRWM" at bounding box center [598, 17] width 996 height 18
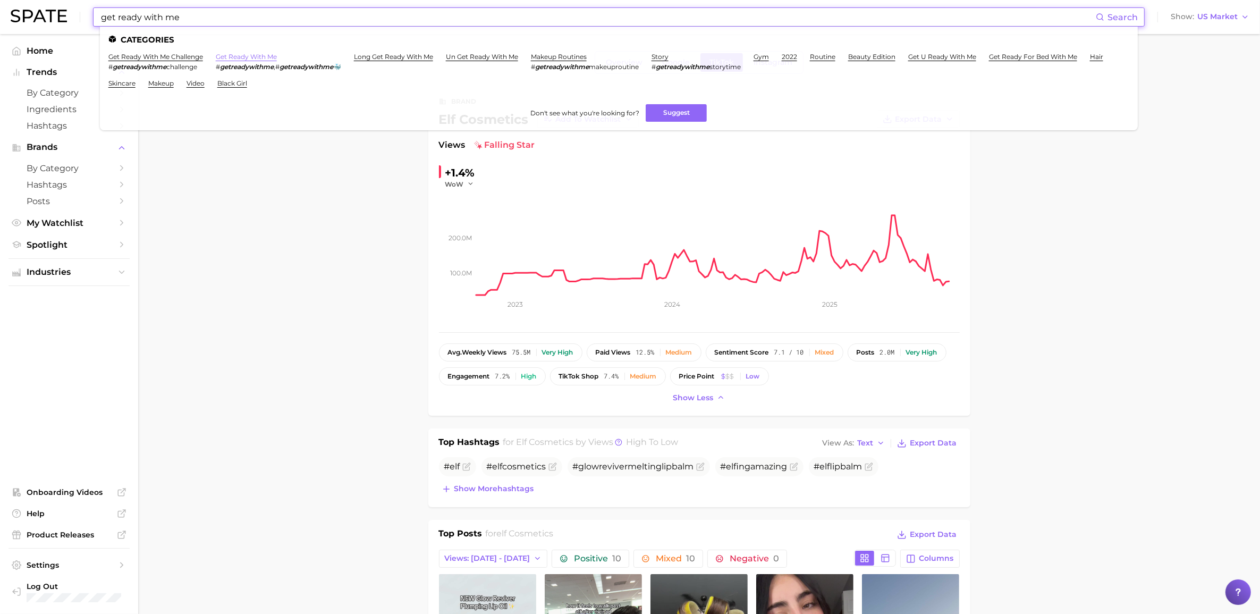
type input "get ready with me"
click at [262, 57] on link "get ready with me" at bounding box center [246, 57] width 61 height 8
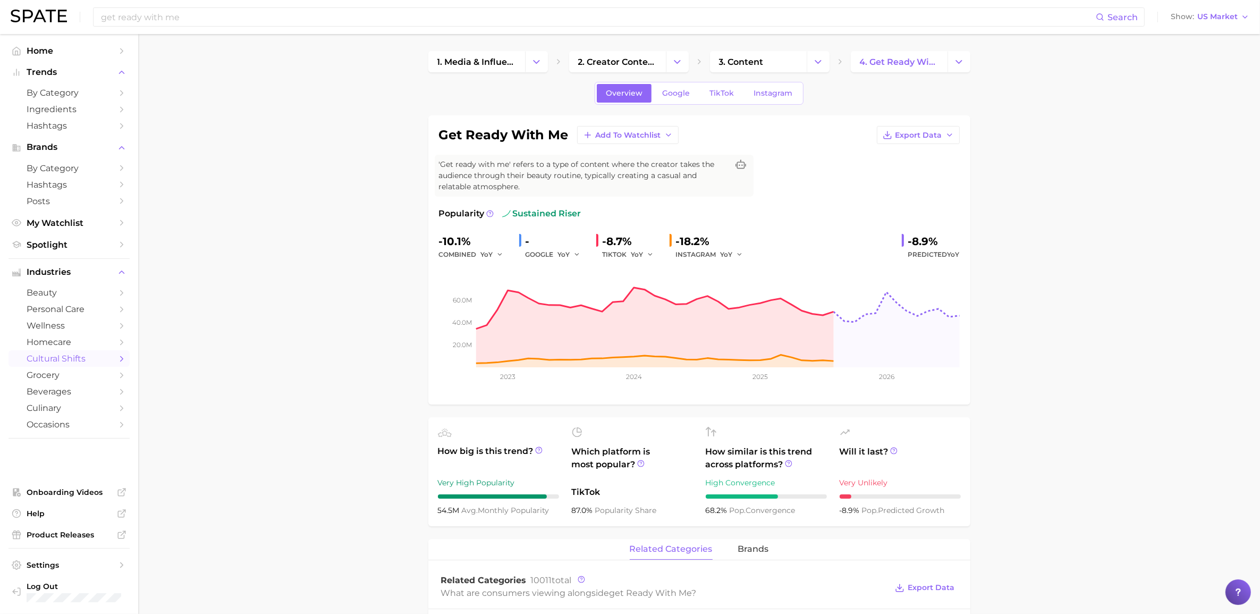
click at [731, 83] on div "Overview Google TikTok Instagram" at bounding box center [699, 93] width 209 height 23
click at [730, 87] on link "TikTok" at bounding box center [721, 93] width 43 height 19
